Goal: Transaction & Acquisition: Purchase product/service

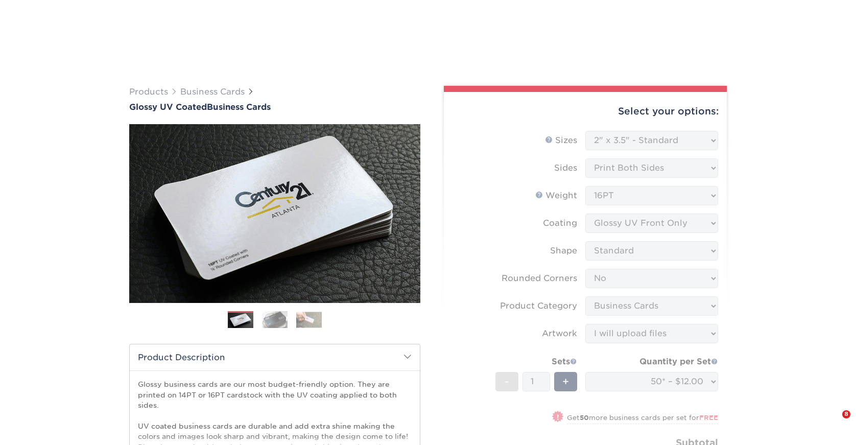
select select "2.00x3.50"
select select "0"
select select "3b5148f1-0588-4f88-a218-97bcfdce65c1"
select select "upload"
select select "50* – $12.00"
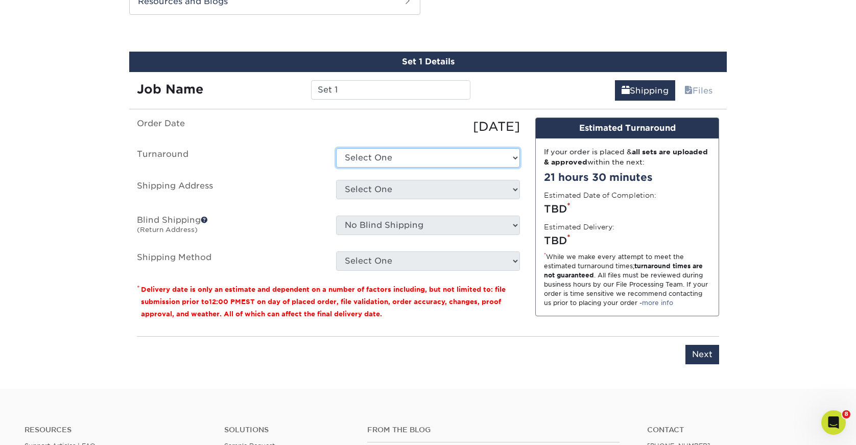
click at [450, 156] on select "Select One 2-4 Business Days 2 Day Next Business Day" at bounding box center [428, 157] width 184 height 19
select select "50feb814-452d-47ba-8bf6-b5d92627ff03"
click at [336, 148] on select "Select One 2-4 Business Days 2 Day Next Business Day" at bounding box center [428, 157] width 184 height 19
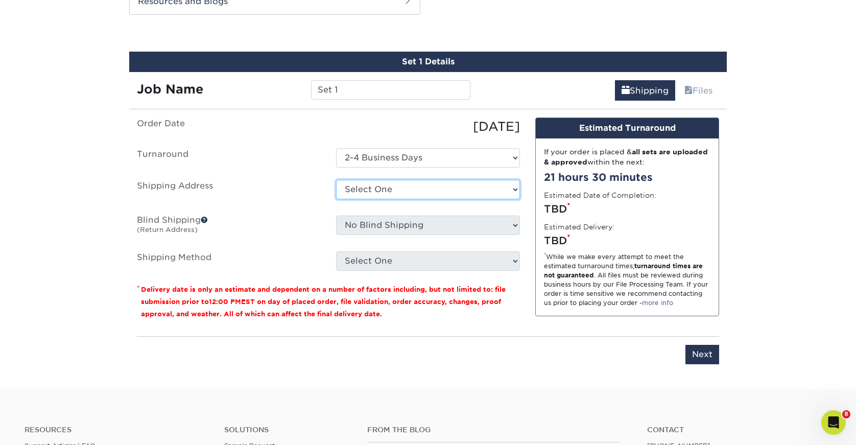
click at [387, 184] on select "Select One C-leveled Concensus HQ Concensus Technologies [PERSON_NAME] New addr…" at bounding box center [428, 189] width 184 height 19
select select "newaddress"
click at [336, 180] on select "Select One C-leveled Concensus HQ Concensus Technologies [PERSON_NAME] New addr…" at bounding box center [428, 189] width 184 height 19
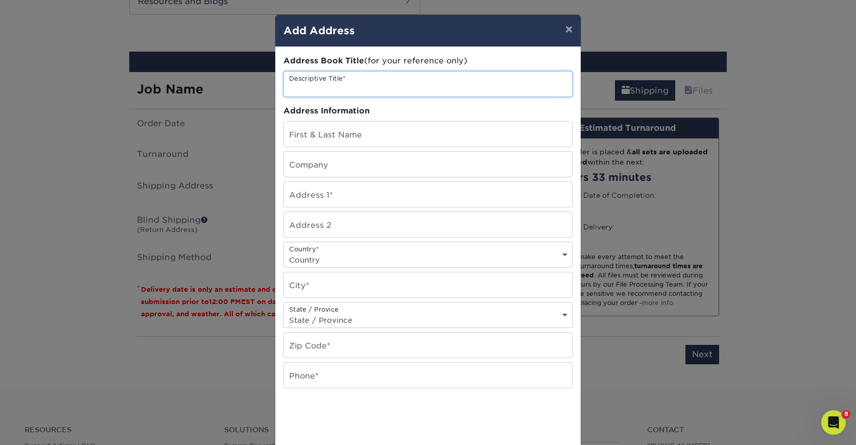
click at [321, 89] on input "text" at bounding box center [428, 84] width 288 height 25
type input "[PERSON_NAME]"
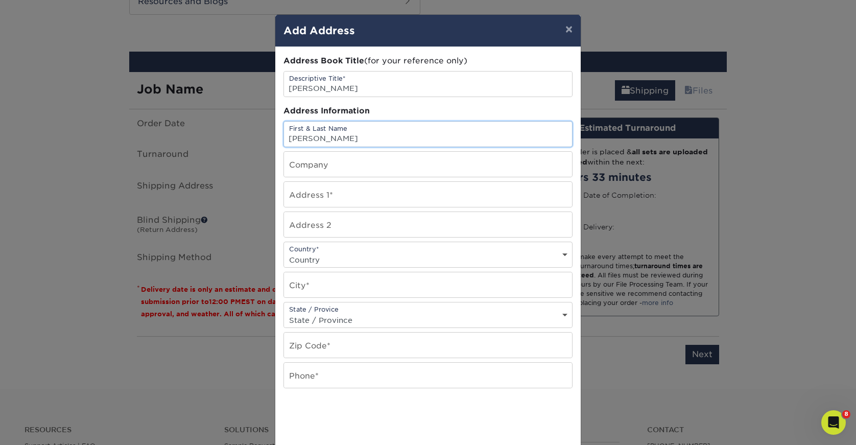
type input "[PERSON_NAME]"
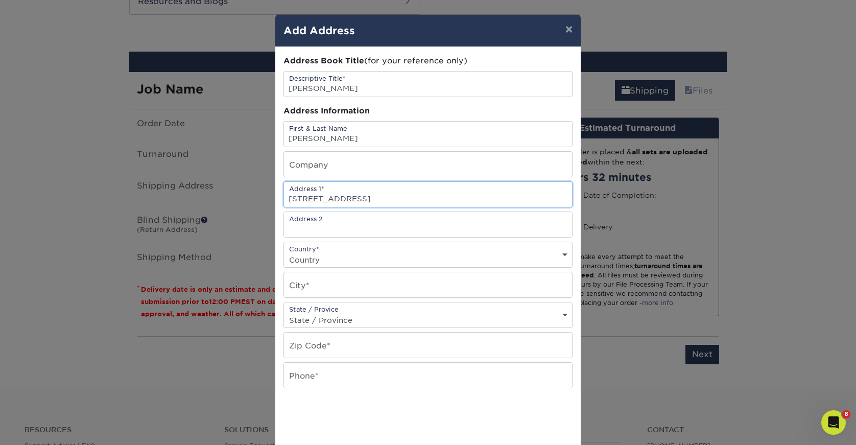
click at [390, 199] on input "[STREET_ADDRESS]" at bounding box center [428, 194] width 288 height 25
type input "[STREET_ADDRESS]"
click at [361, 226] on input "text" at bounding box center [428, 224] width 288 height 25
paste input "Apt 306S"
type input "Apt 306S"
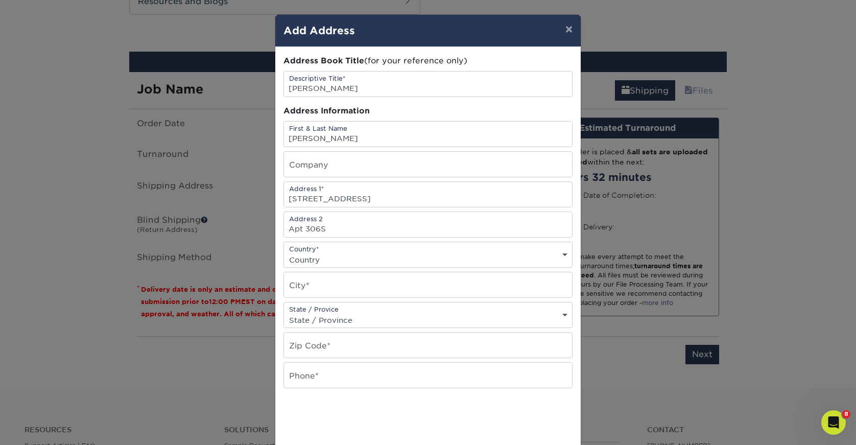
click at [362, 260] on select "Country [GEOGRAPHIC_DATA] [GEOGRAPHIC_DATA] ----------------------------- [GEOG…" at bounding box center [428, 259] width 288 height 15
select select "US"
click at [284, 252] on select "Country [GEOGRAPHIC_DATA] [GEOGRAPHIC_DATA] ----------------------------- [GEOG…" at bounding box center [428, 259] width 288 height 15
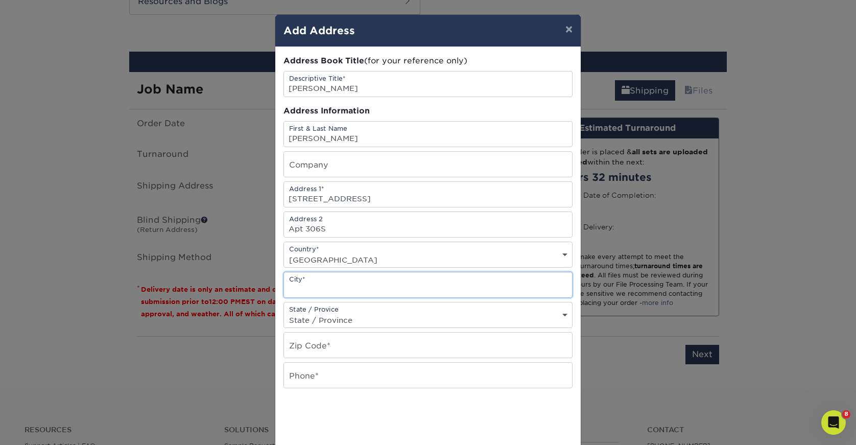
click at [347, 285] on input "text" at bounding box center [428, 284] width 288 height 25
type input "Yonkers"
select select "NY"
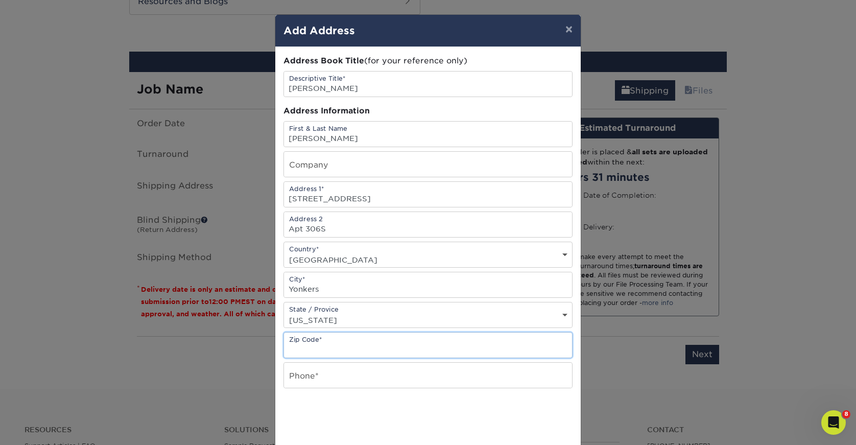
click at [335, 344] on input "text" at bounding box center [428, 345] width 288 height 25
paste input "10701-1154"
type input "10701-1154"
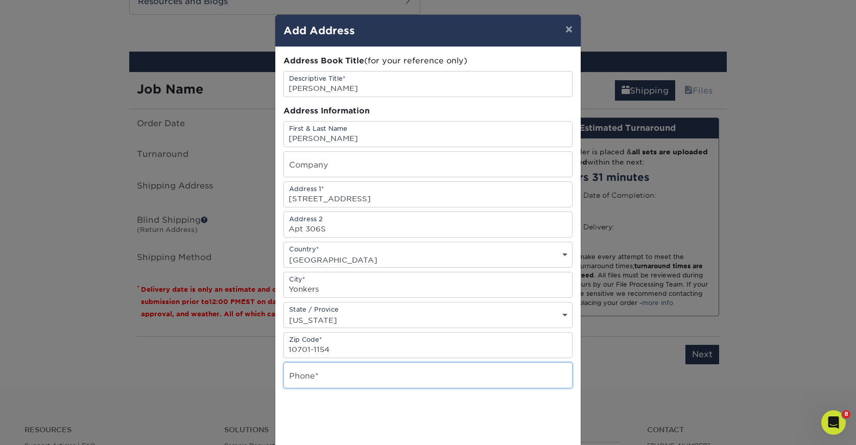
click at [307, 379] on input "text" at bounding box center [428, 375] width 288 height 25
paste input "[PHONE_NUMBER]"
type input "[PHONE_NUMBER]"
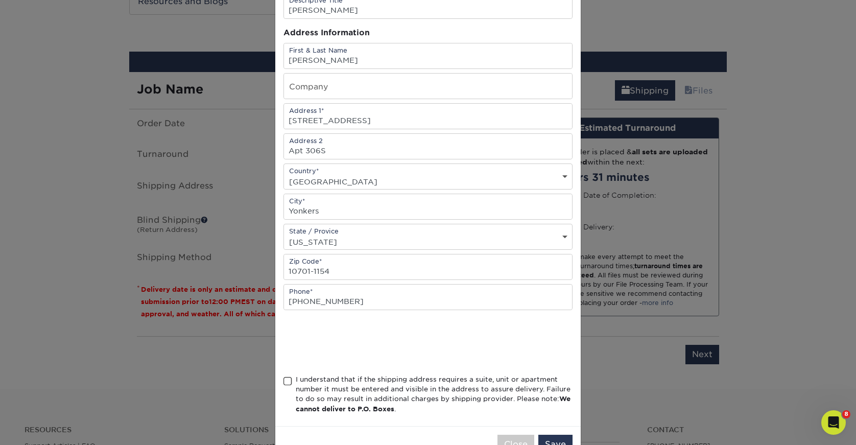
scroll to position [110, 0]
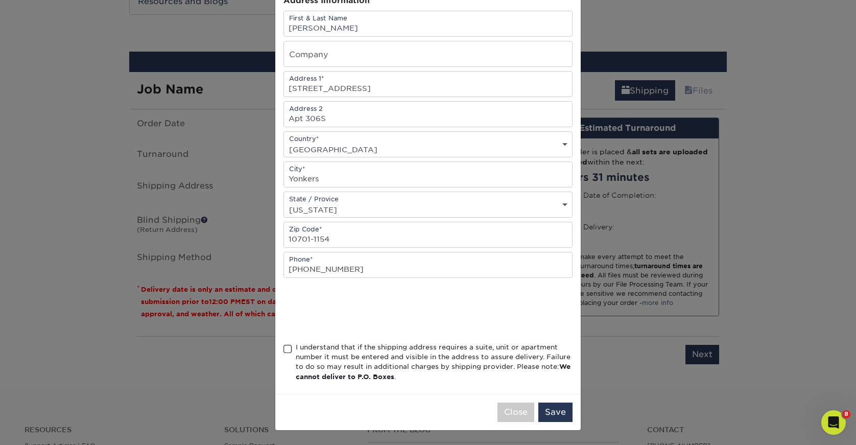
click at [290, 351] on span at bounding box center [288, 349] width 9 height 10
click at [0, 0] on input "I understand that if the shipping address requires a suite, unit or apartment n…" at bounding box center [0, 0] width 0 height 0
click at [562, 410] on button "Save" at bounding box center [556, 412] width 34 height 19
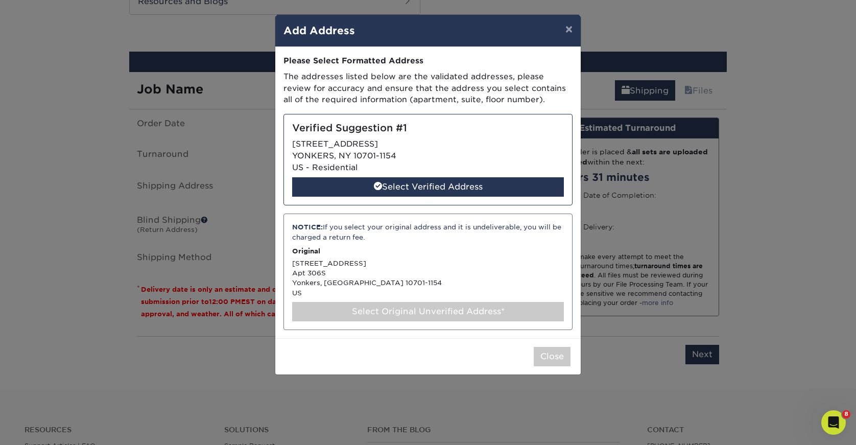
click at [439, 313] on div "Select Original Unverified Address*" at bounding box center [428, 311] width 272 height 19
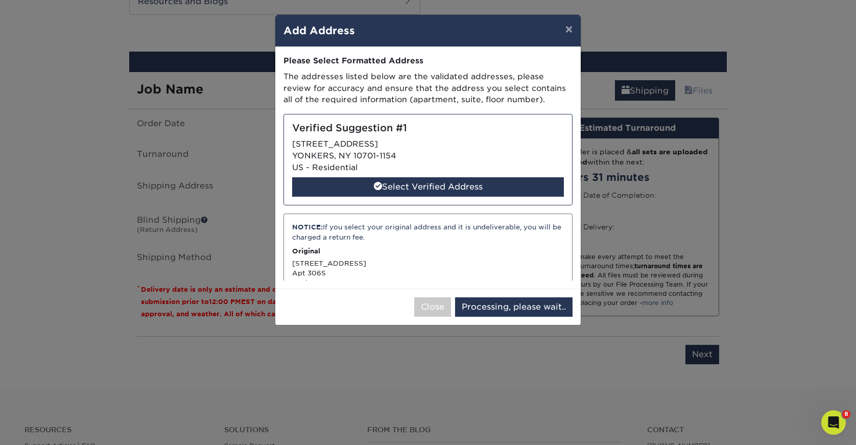
select select "286838"
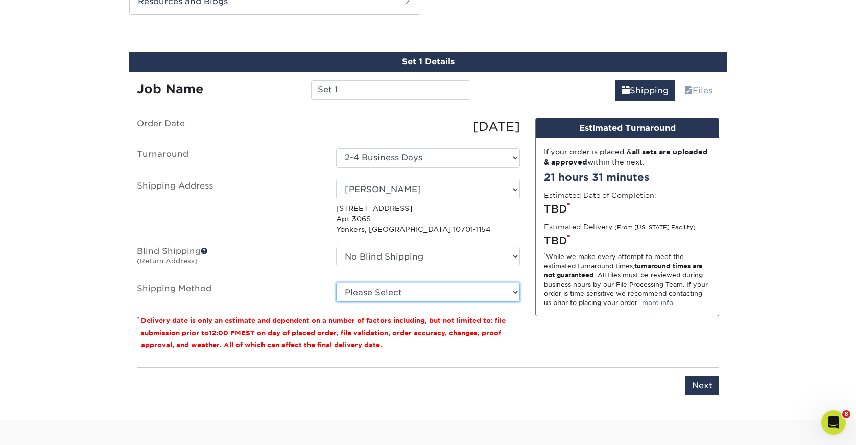
click at [387, 296] on select "Please Select Ground Shipping (+$7.84) 3 Day Shipping Service (+$20.07) 2 Day A…" at bounding box center [428, 292] width 184 height 19
select select "03"
click at [336, 283] on select "Please Select Ground Shipping (+$7.84) 3 Day Shipping Service (+$20.07) 2 Day A…" at bounding box center [428, 292] width 184 height 19
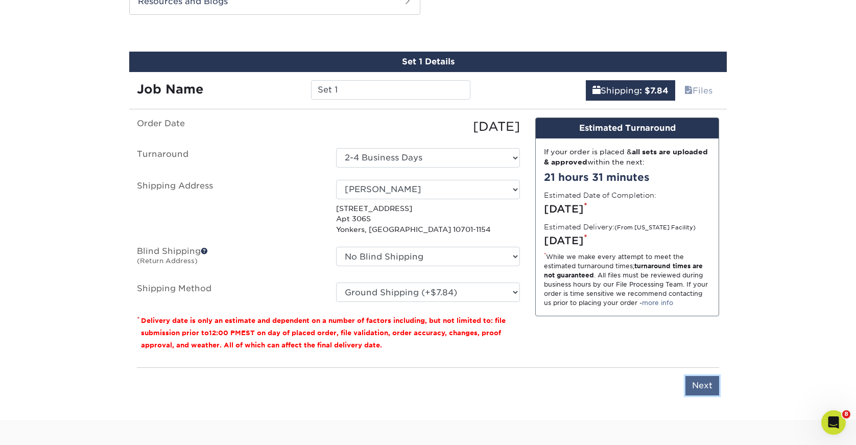
click at [700, 384] on input "Next" at bounding box center [703, 385] width 34 height 19
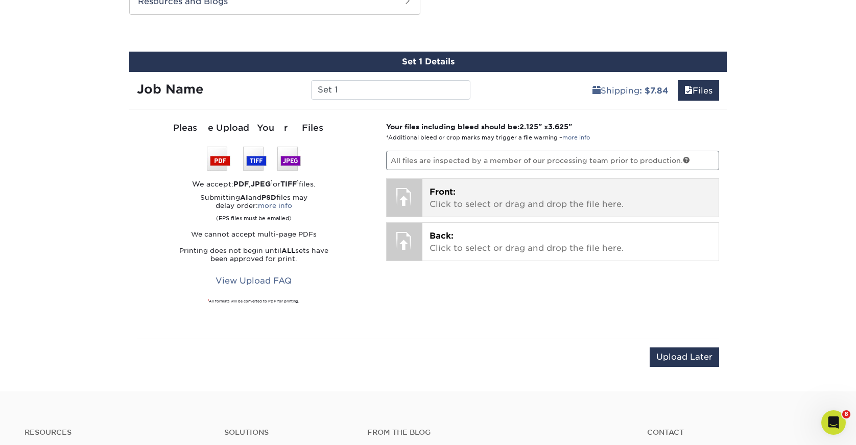
click at [427, 201] on div "Front: Click to select or drag and drop the file here. Choose file" at bounding box center [571, 198] width 297 height 38
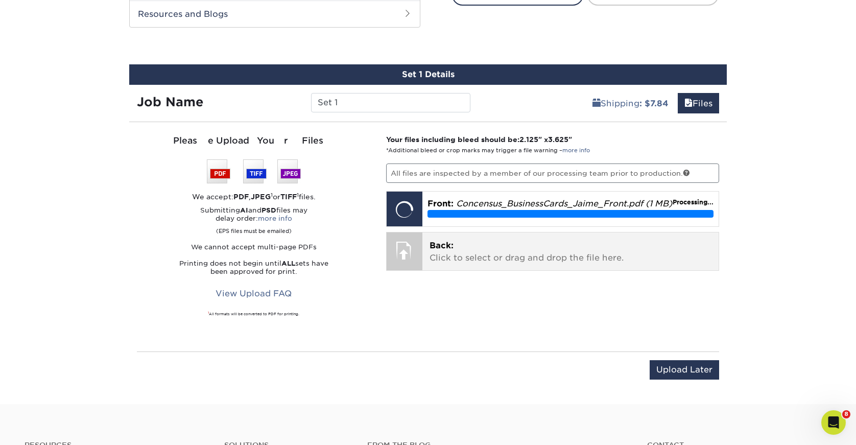
scroll to position [545, 0]
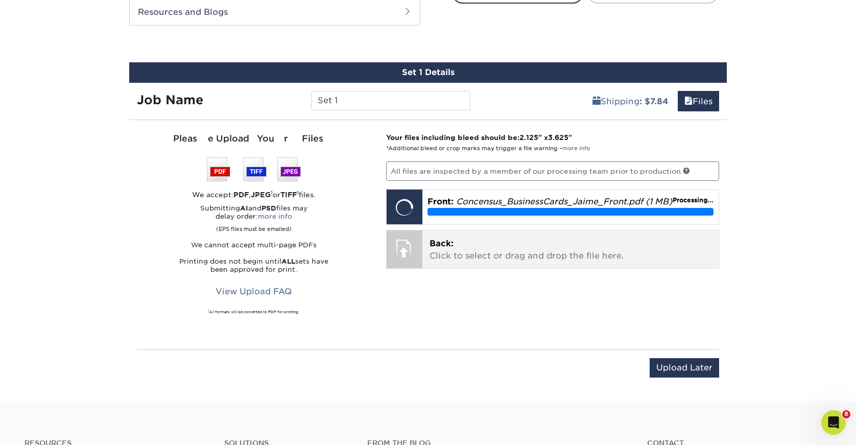
click at [434, 248] on span "Back:" at bounding box center [442, 244] width 24 height 10
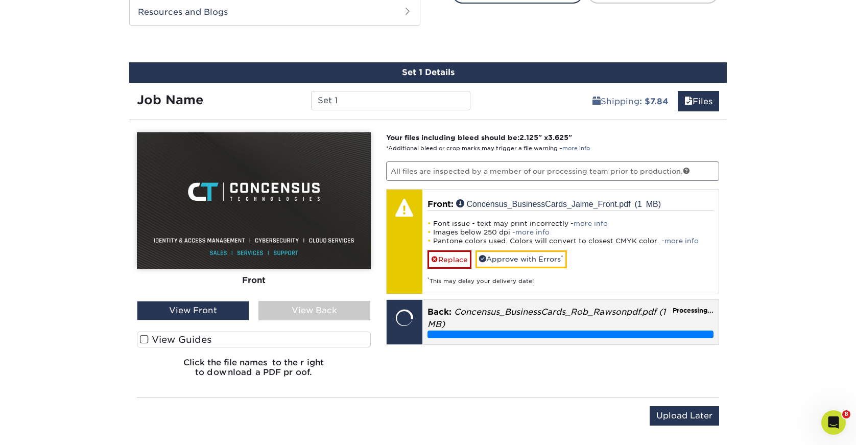
click at [495, 314] on em "Concensus_BusinessCards_Rob_Rawsonpdf.pdf (1 MB)" at bounding box center [547, 318] width 238 height 22
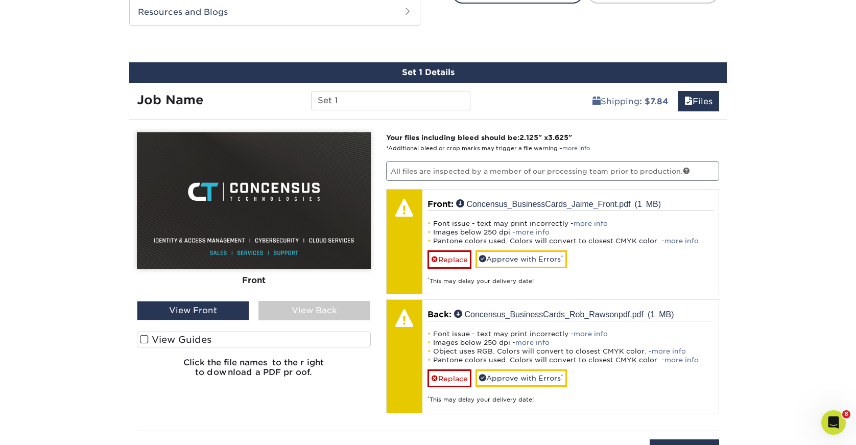
click at [298, 311] on div "View Back" at bounding box center [315, 310] width 112 height 19
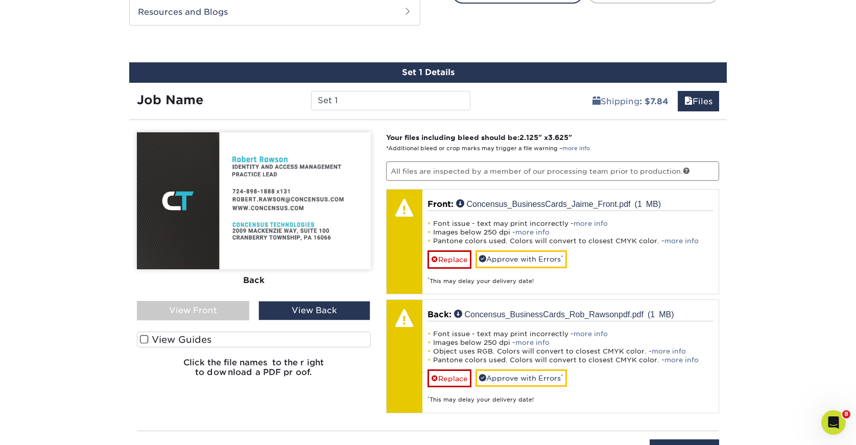
click at [188, 309] on div "View Front" at bounding box center [193, 310] width 112 height 19
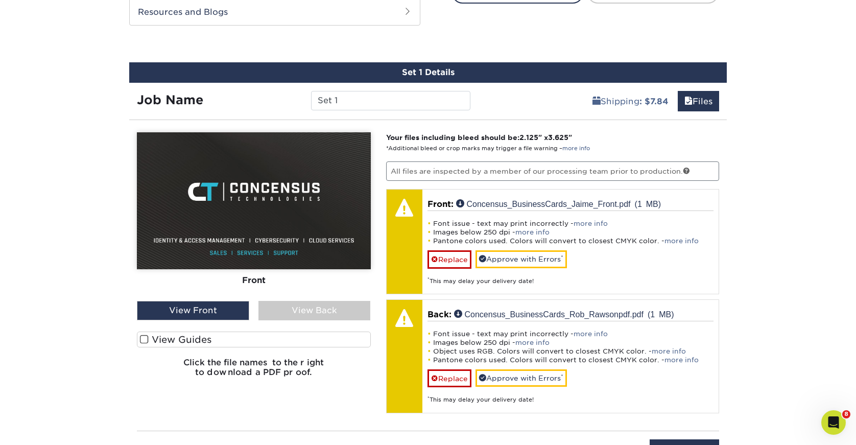
click at [307, 311] on div "View Back" at bounding box center [315, 310] width 112 height 19
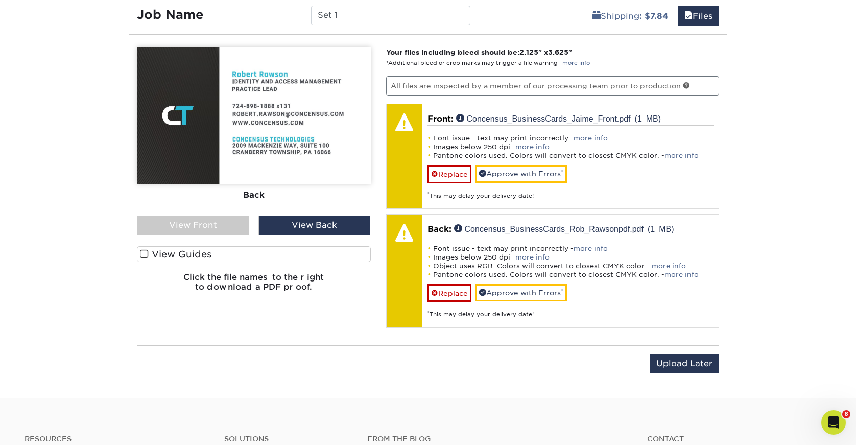
scroll to position [633, 0]
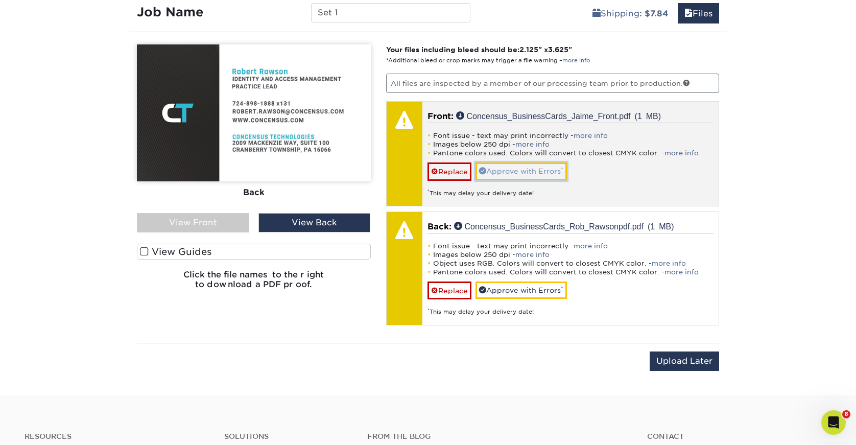
click at [502, 170] on link "Approve with Errors *" at bounding box center [521, 170] width 91 height 17
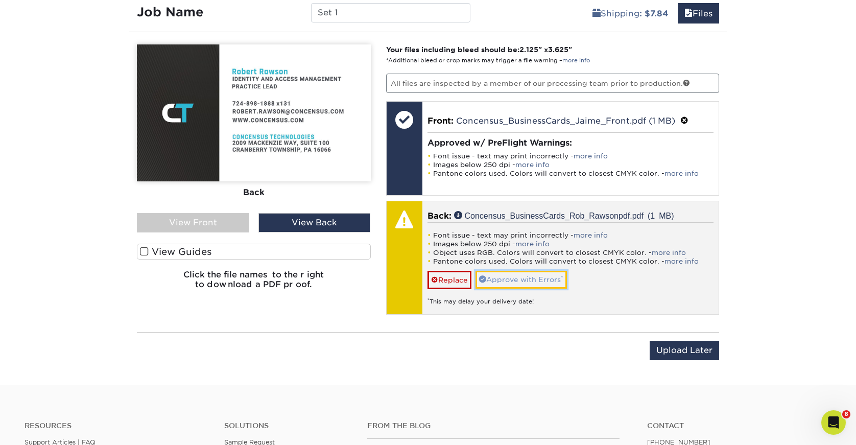
click at [511, 281] on link "Approve with Errors *" at bounding box center [521, 279] width 91 height 17
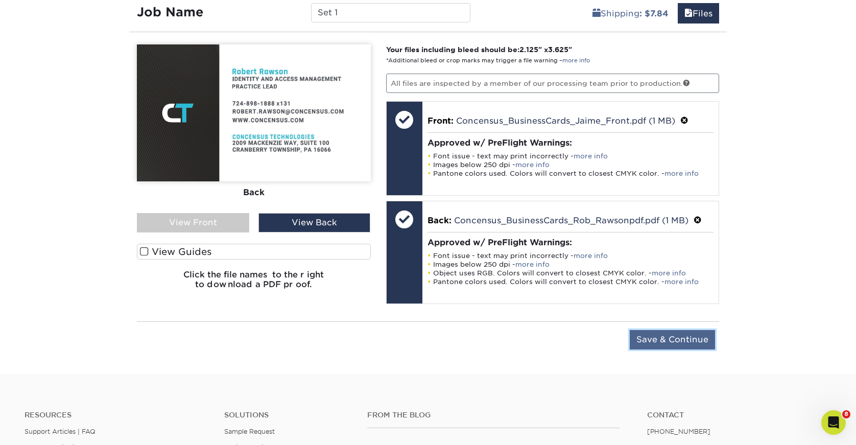
click at [669, 339] on input "Save & Continue" at bounding box center [672, 339] width 85 height 19
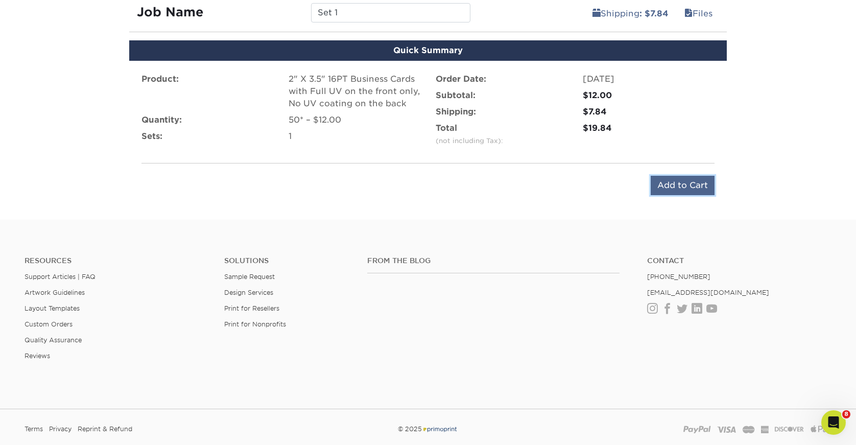
click at [666, 183] on input "Add to Cart" at bounding box center [683, 185] width 64 height 19
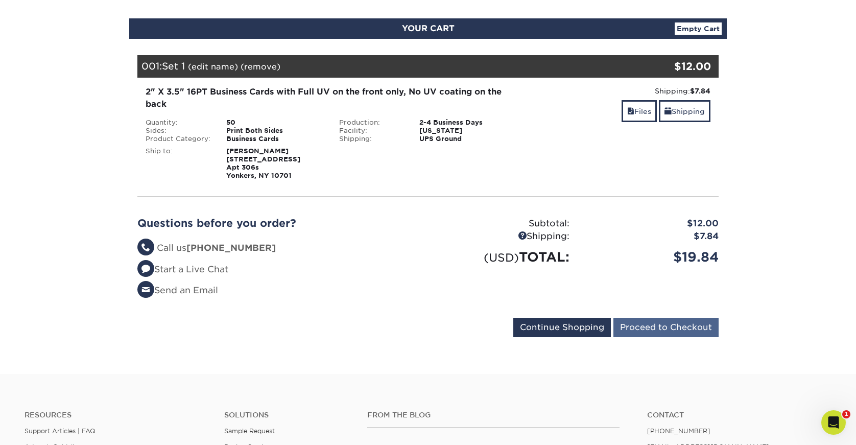
scroll to position [101, 0]
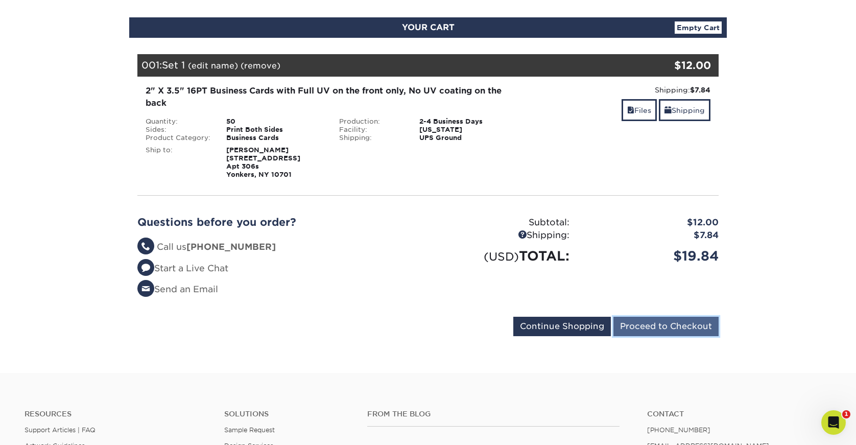
click at [665, 325] on input "Proceed to Checkout" at bounding box center [666, 326] width 105 height 19
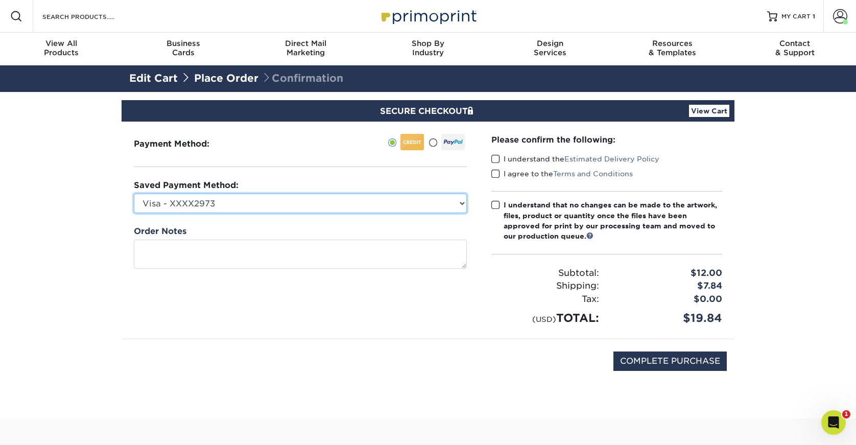
click at [247, 203] on select "Visa - XXXX2973 New Credit Card" at bounding box center [300, 203] width 333 height 19
click at [134, 194] on select "Visa - XXXX2973 New Credit Card" at bounding box center [300, 203] width 333 height 19
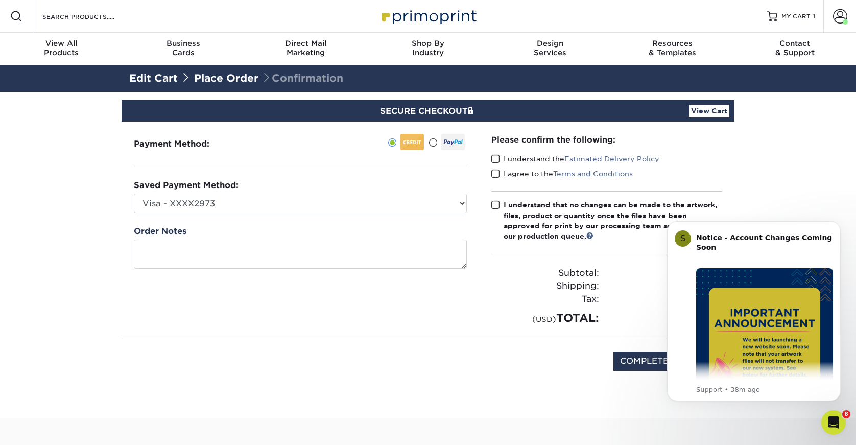
click at [492, 159] on span at bounding box center [496, 159] width 9 height 10
click at [0, 0] on input "I understand the Estimated Delivery Policy" at bounding box center [0, 0] width 0 height 0
click at [497, 173] on span at bounding box center [496, 174] width 9 height 10
click at [0, 0] on input "I agree to the Terms and Conditions" at bounding box center [0, 0] width 0 height 0
click at [499, 207] on span at bounding box center [496, 205] width 9 height 10
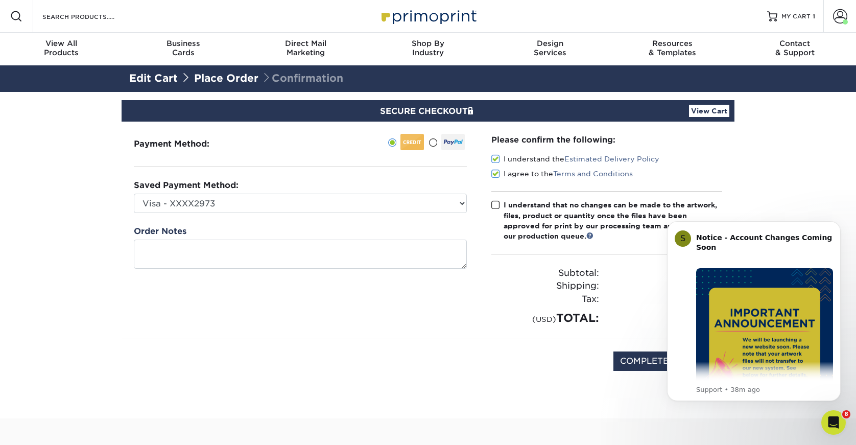
click at [0, 0] on input "I understand that no changes can be made to the artwork, files, product or quan…" at bounding box center [0, 0] width 0 height 0
click at [626, 357] on input "COMPLETE PURCHASE" at bounding box center [670, 361] width 113 height 19
type input "PROCESSING, PLEASE WAIT..."
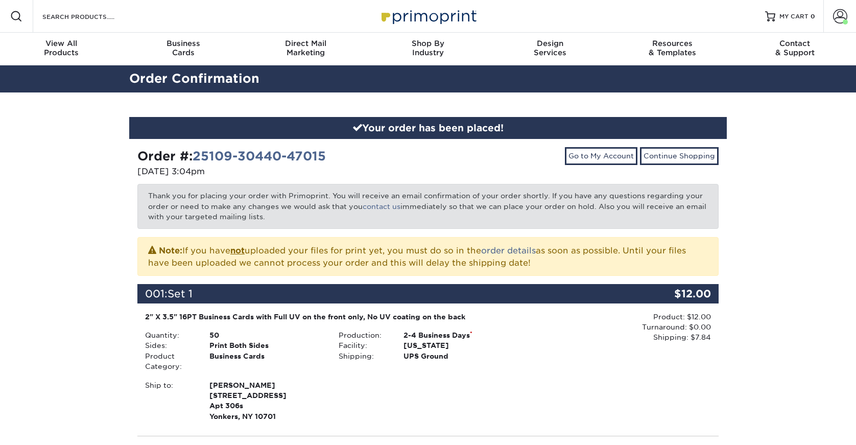
click at [842, 225] on div "Your order has been placed! Order #: 25109-30440-47015 [DATE] 3:04pm Go to My A…" at bounding box center [428, 352] width 856 height 520
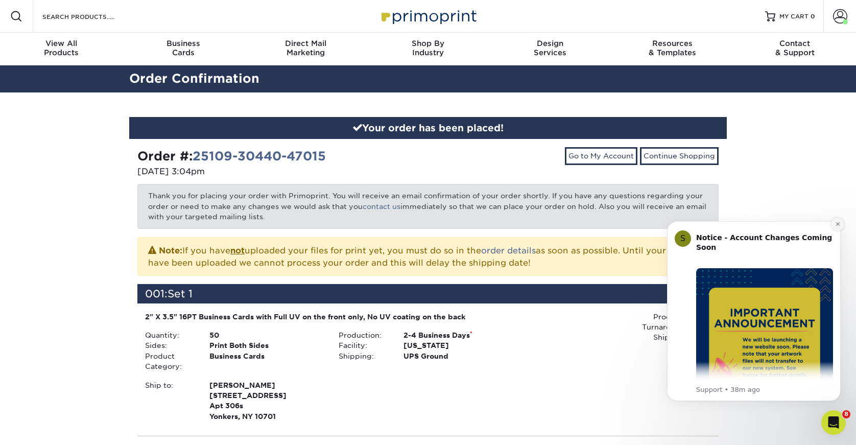
click at [836, 224] on icon "Dismiss notification" at bounding box center [838, 224] width 6 height 6
